Goal: Understand process/instructions

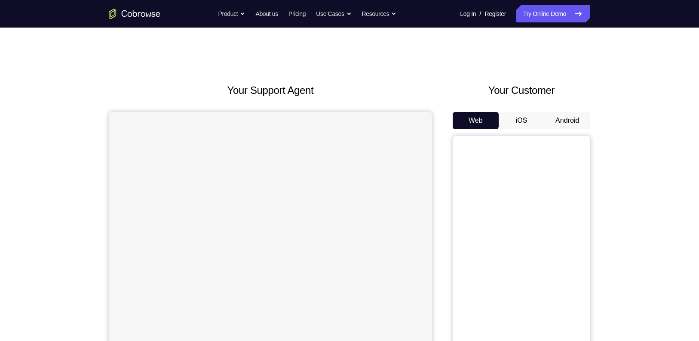
click at [573, 119] on button "Android" at bounding box center [568, 120] width 46 height 17
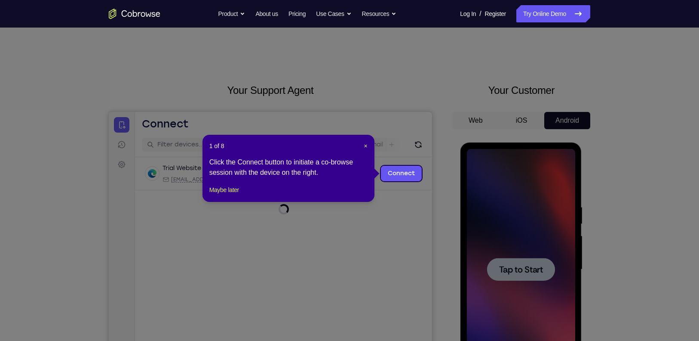
click at [363, 146] on header "1 of 8 ×" at bounding box center [288, 146] width 158 height 9
click at [366, 145] on span "×" at bounding box center [365, 145] width 3 height 7
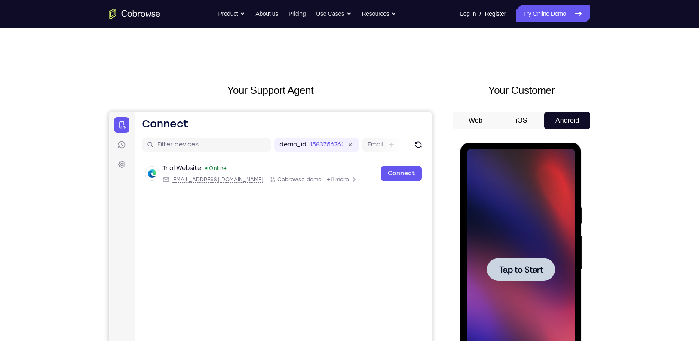
click at [538, 240] on div at bounding box center [521, 269] width 108 height 241
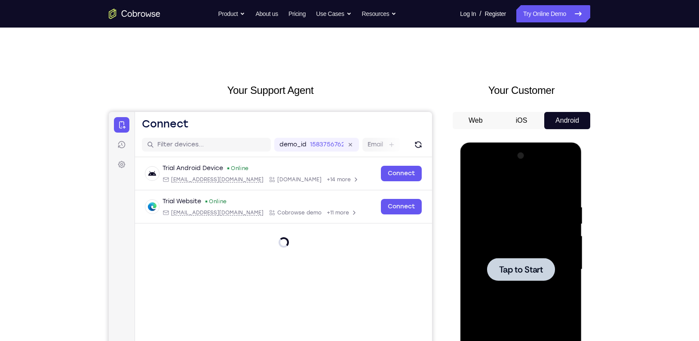
click at [513, 165] on div at bounding box center [521, 269] width 108 height 241
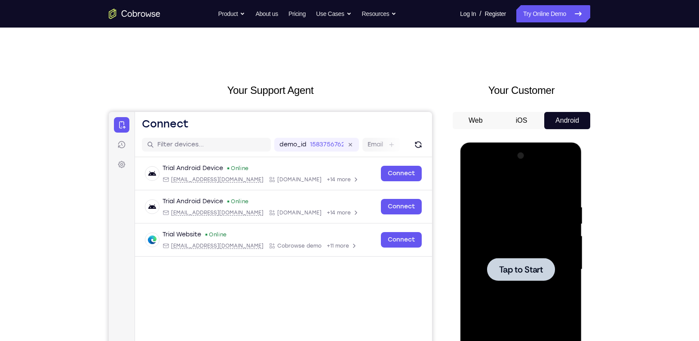
click at [481, 248] on div at bounding box center [521, 269] width 108 height 241
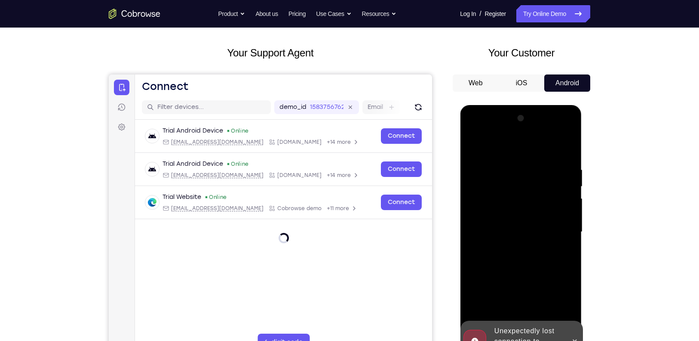
scroll to position [70, 0]
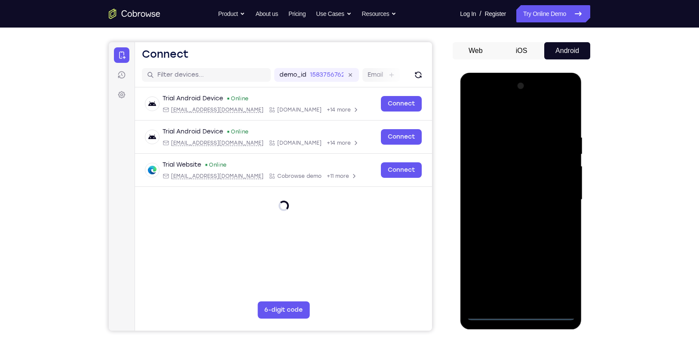
click at [558, 268] on div at bounding box center [521, 199] width 108 height 241
click at [488, 313] on div at bounding box center [521, 199] width 108 height 241
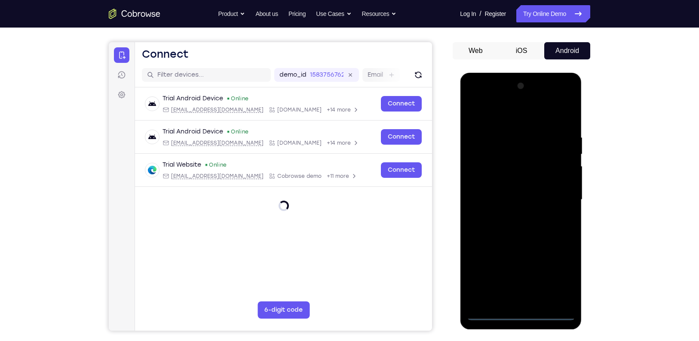
click at [488, 313] on div at bounding box center [521, 199] width 108 height 241
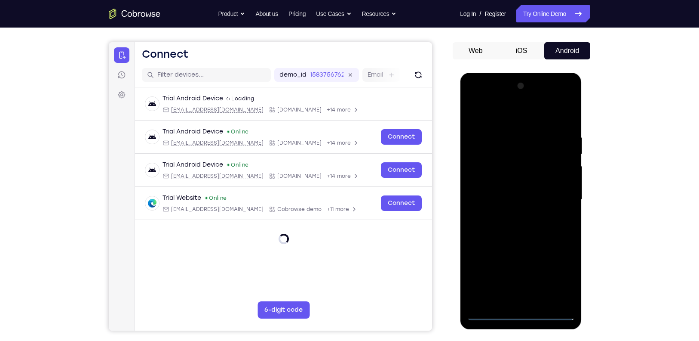
click at [488, 313] on div at bounding box center [521, 199] width 108 height 241
